Goal: Task Accomplishment & Management: Use online tool/utility

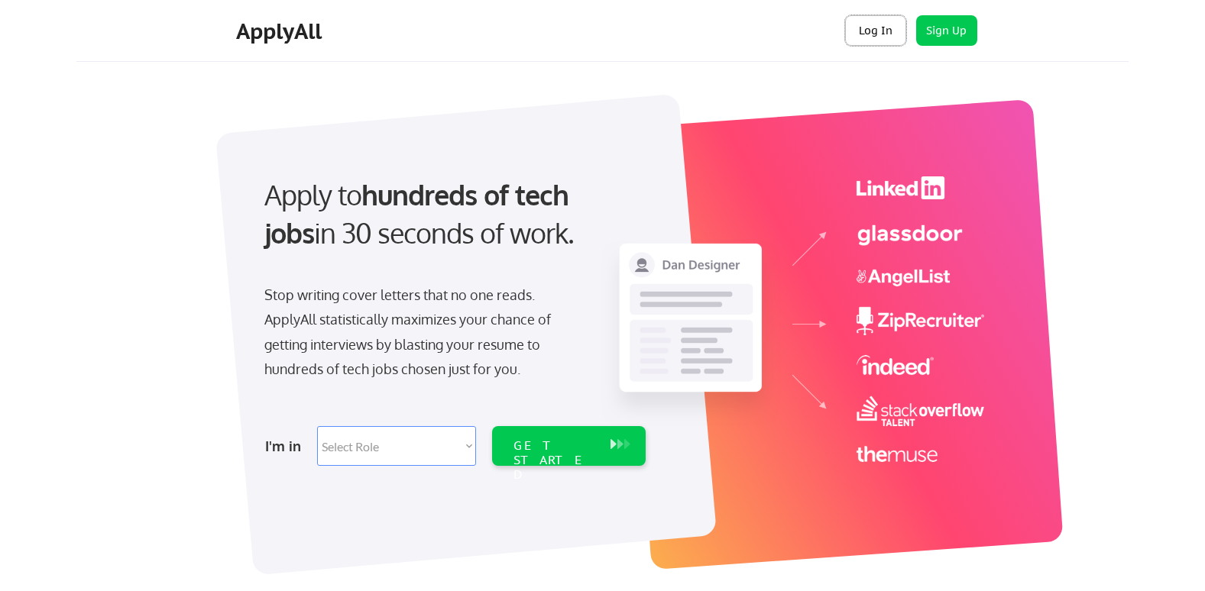
click at [879, 28] on button "Log In" at bounding box center [875, 30] width 61 height 31
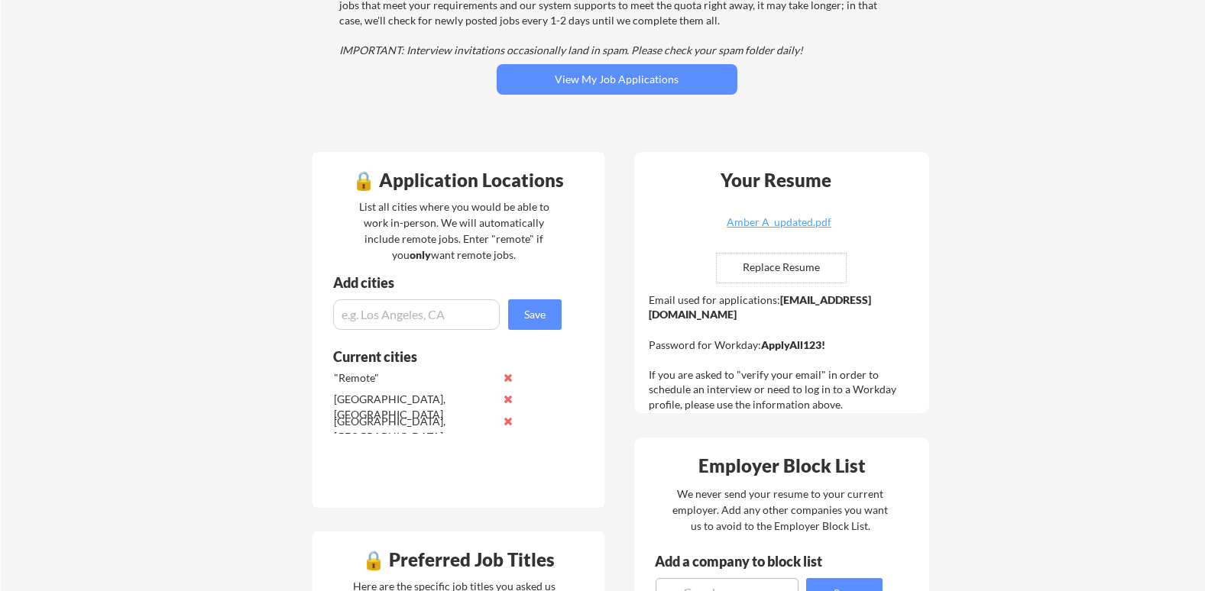
scroll to position [235, 0]
click at [769, 274] on input "file" at bounding box center [781, 268] width 129 height 29
type input "C:\fakepath\Amber_Resume2025.pdf"
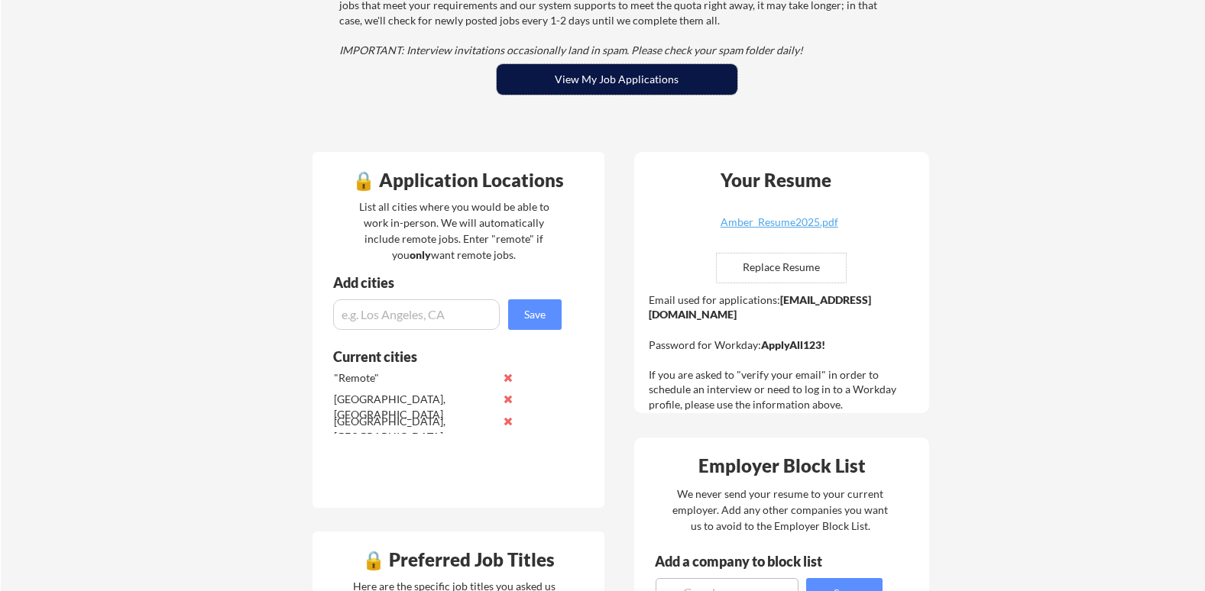
click at [571, 89] on button "View My Job Applications" at bounding box center [617, 79] width 241 height 31
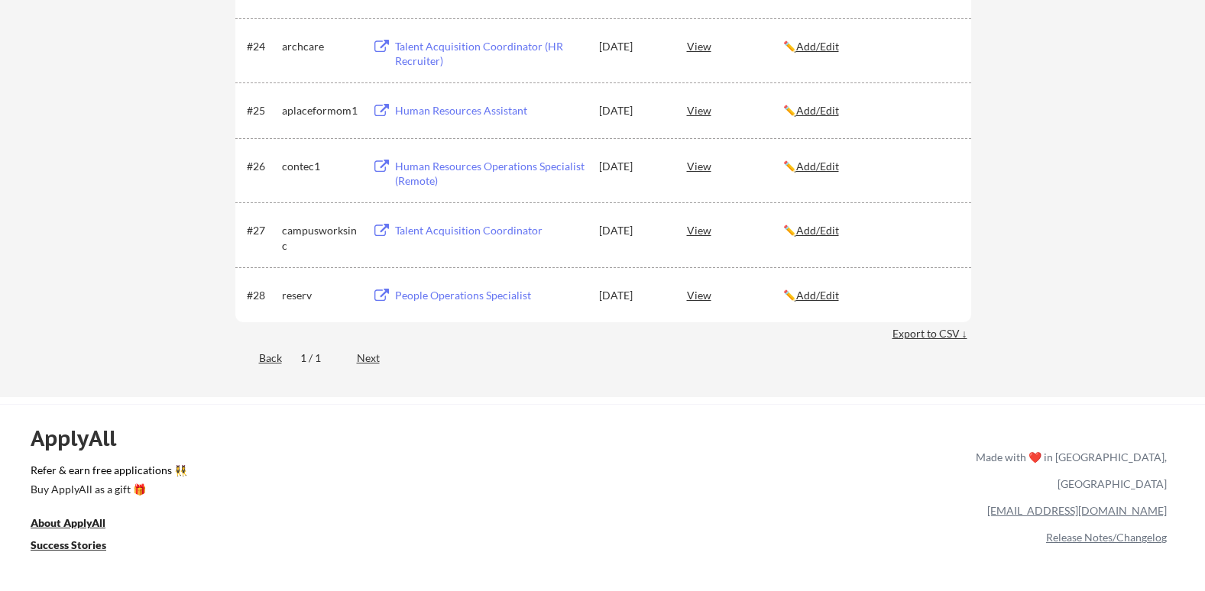
scroll to position [1734, 0]
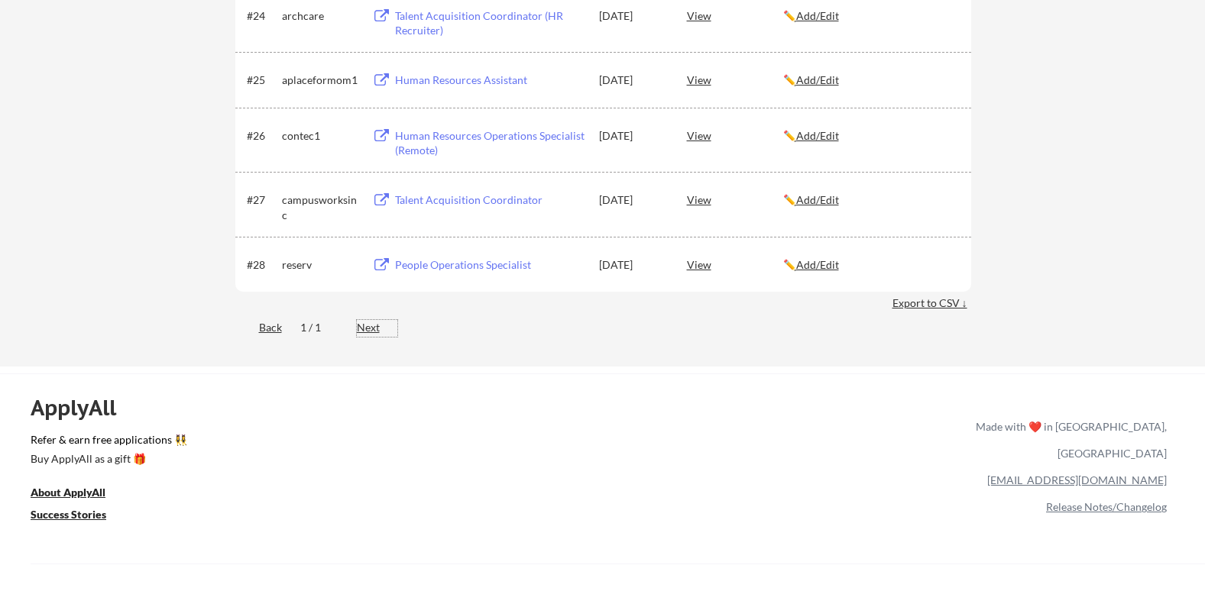
click at [376, 326] on div "Next" at bounding box center [377, 327] width 40 height 15
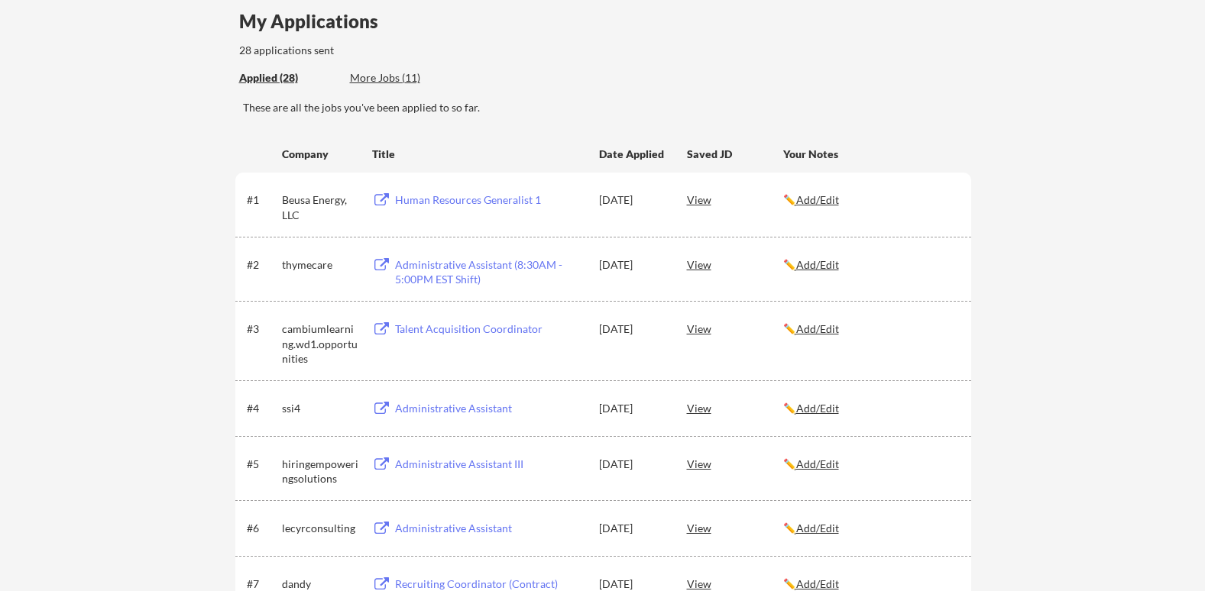
scroll to position [11, 0]
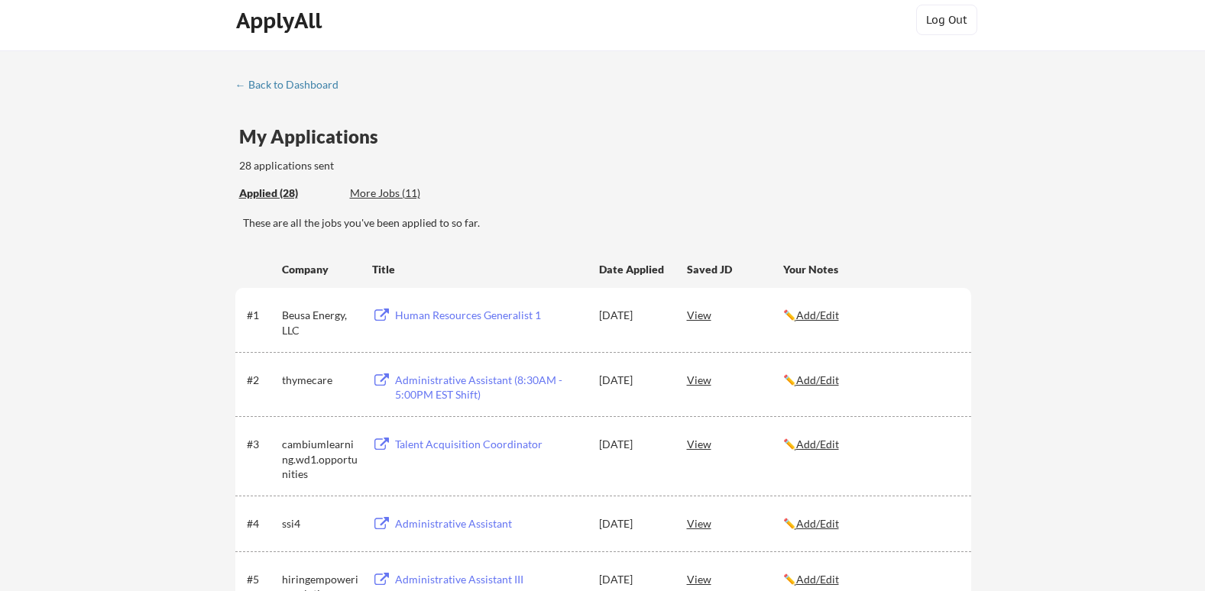
click at [706, 313] on div "View" at bounding box center [735, 315] width 96 height 28
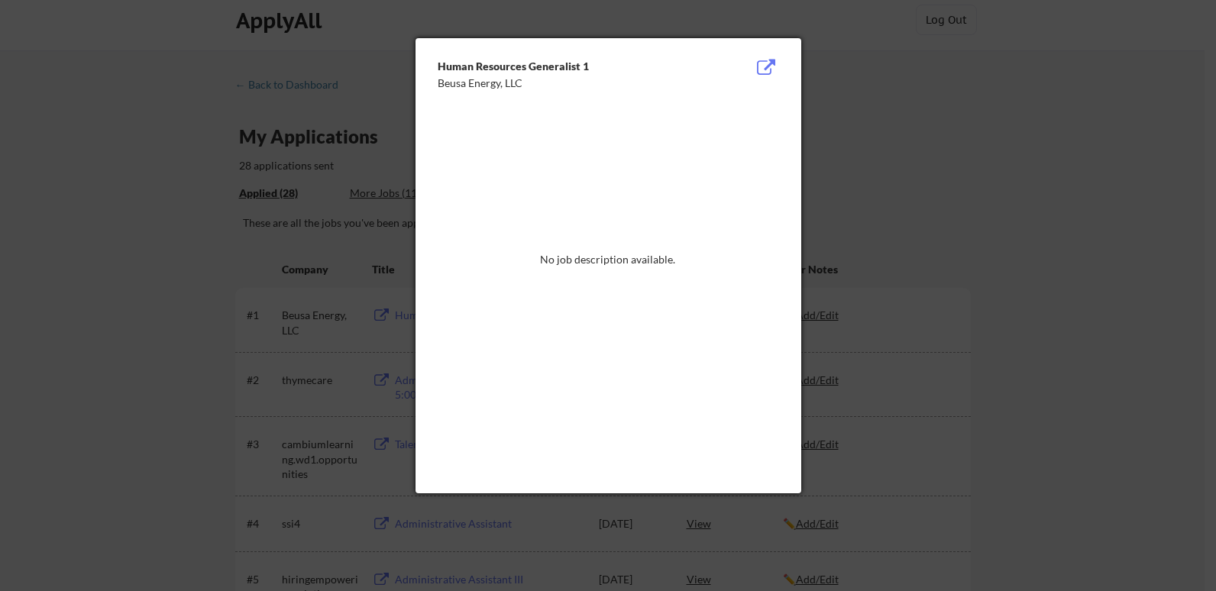
click at [912, 67] on div at bounding box center [608, 295] width 1216 height 591
